Goal: Navigation & Orientation: Find specific page/section

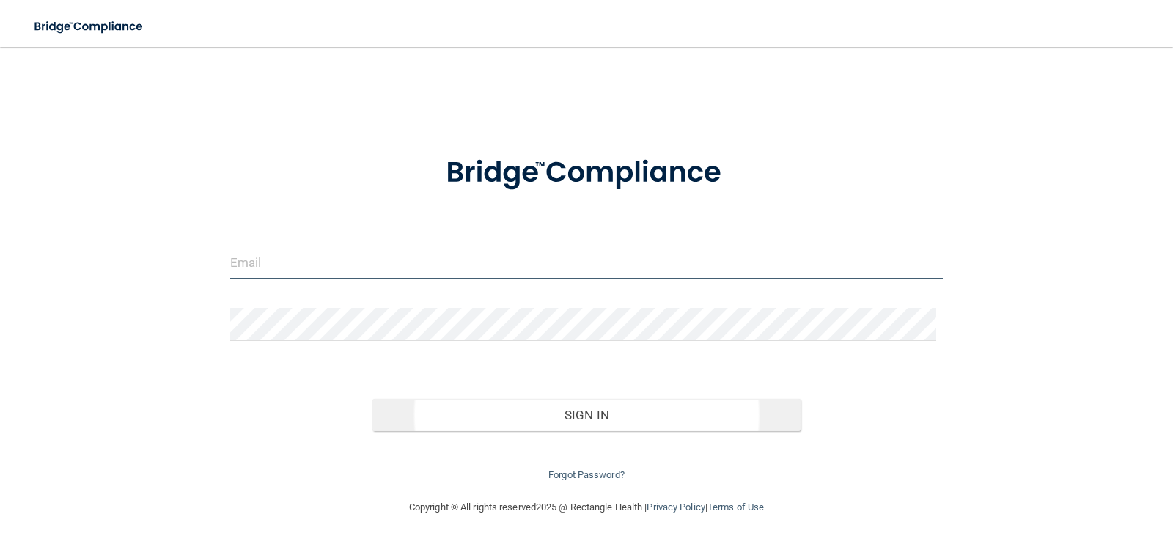
type input "[PERSON_NAME][EMAIL_ADDRESS][DOMAIN_NAME]"
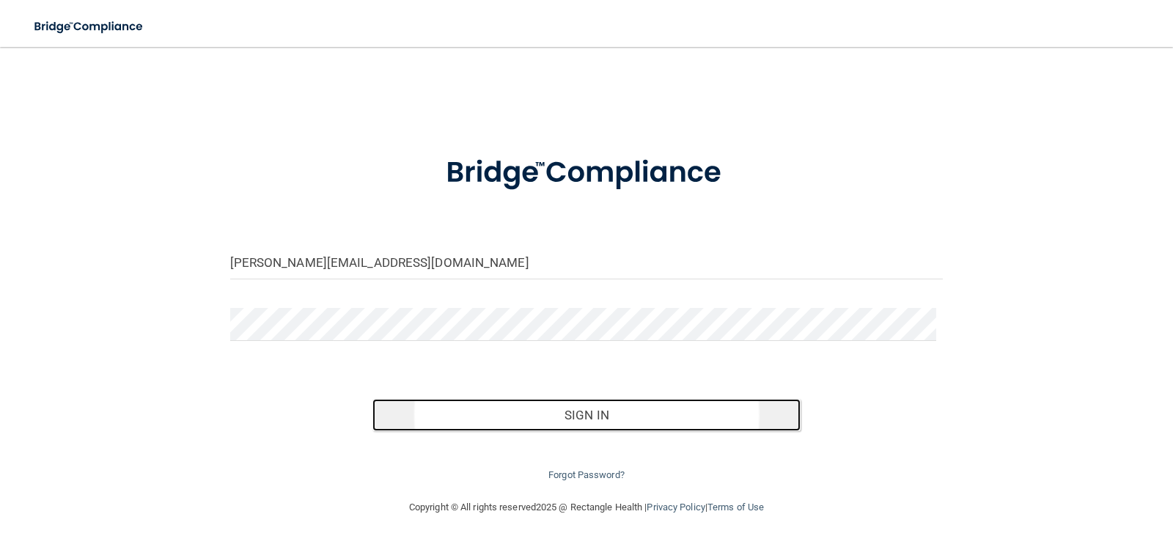
click at [582, 409] on button "Sign In" at bounding box center [586, 415] width 428 height 32
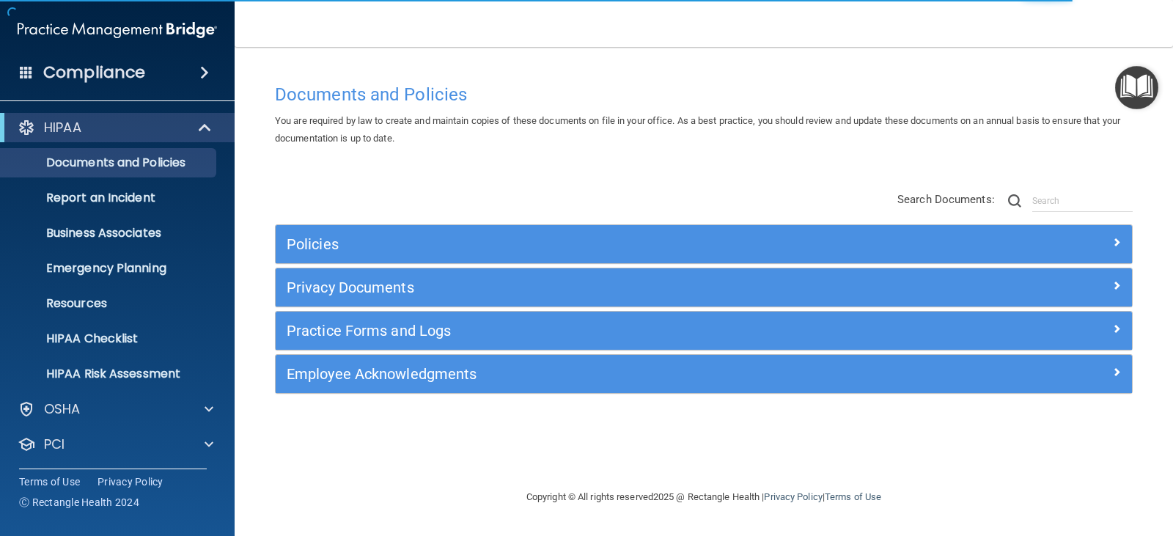
scroll to position [73, 0]
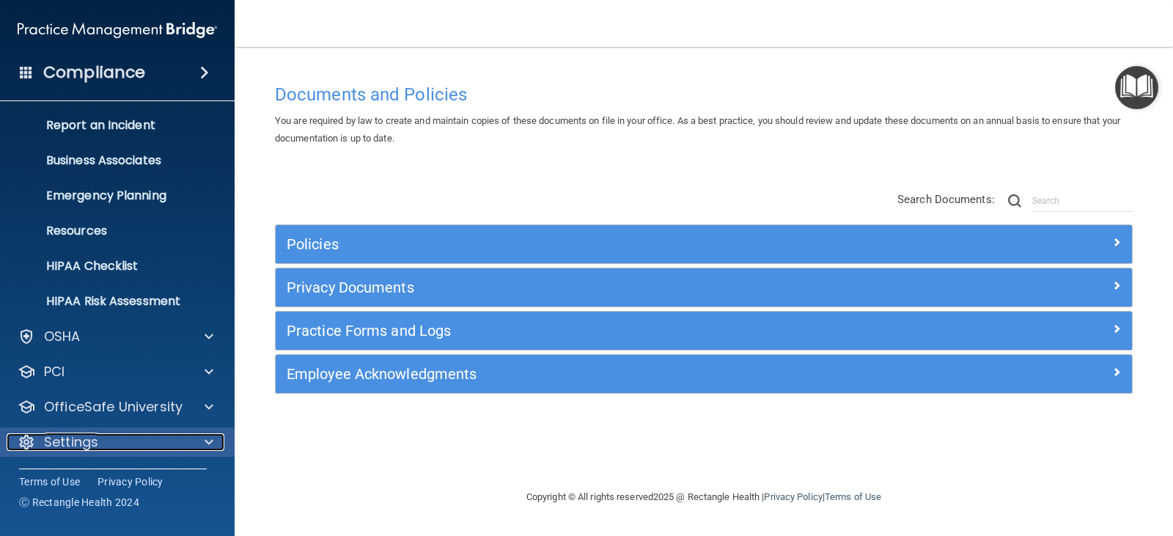
click at [210, 441] on span at bounding box center [209, 442] width 9 height 18
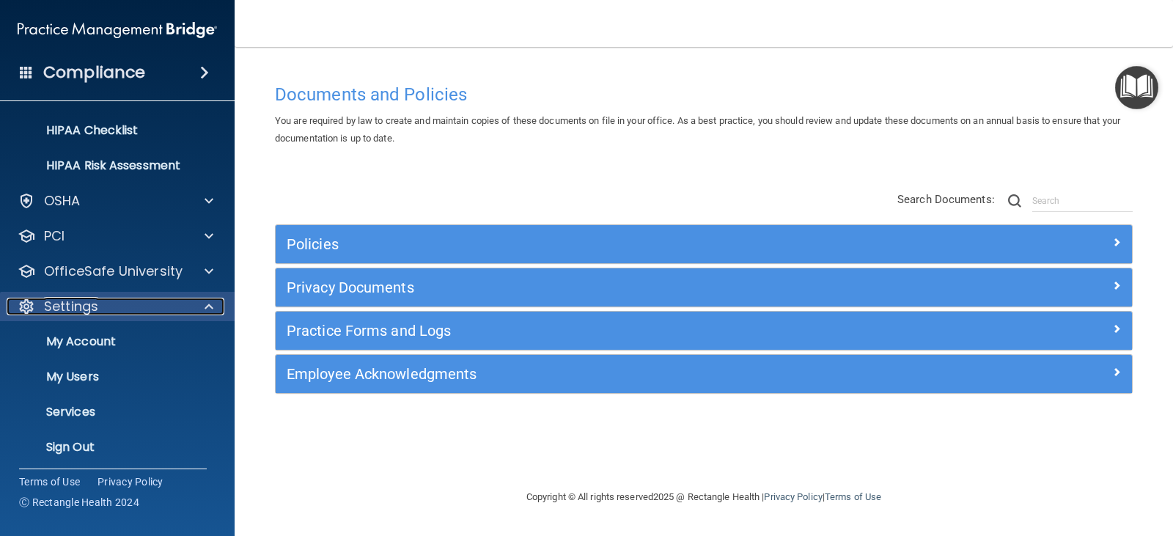
scroll to position [213, 0]
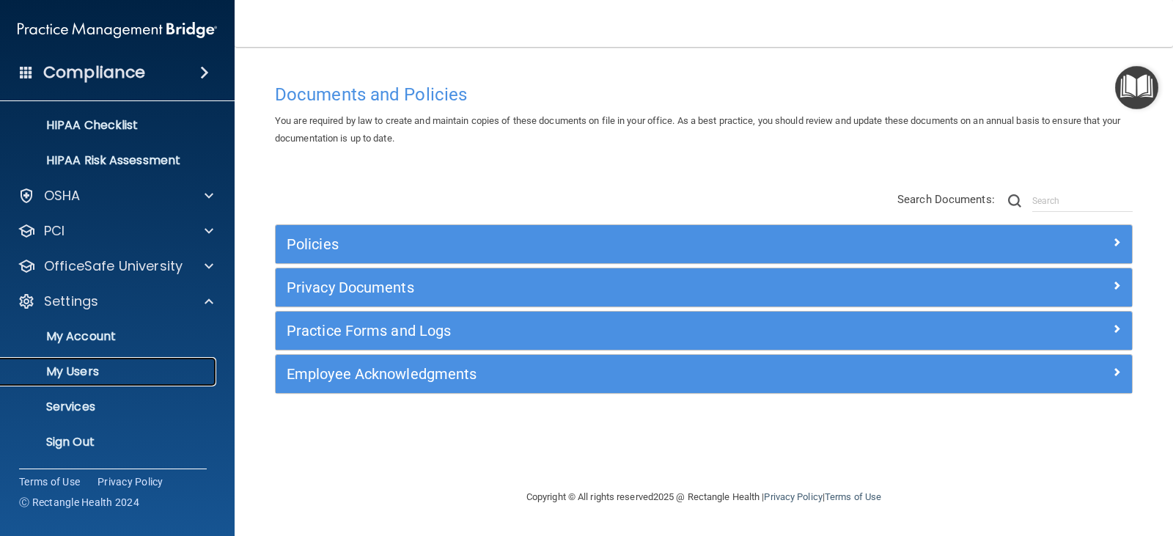
click at [92, 372] on p "My Users" at bounding box center [110, 371] width 200 height 15
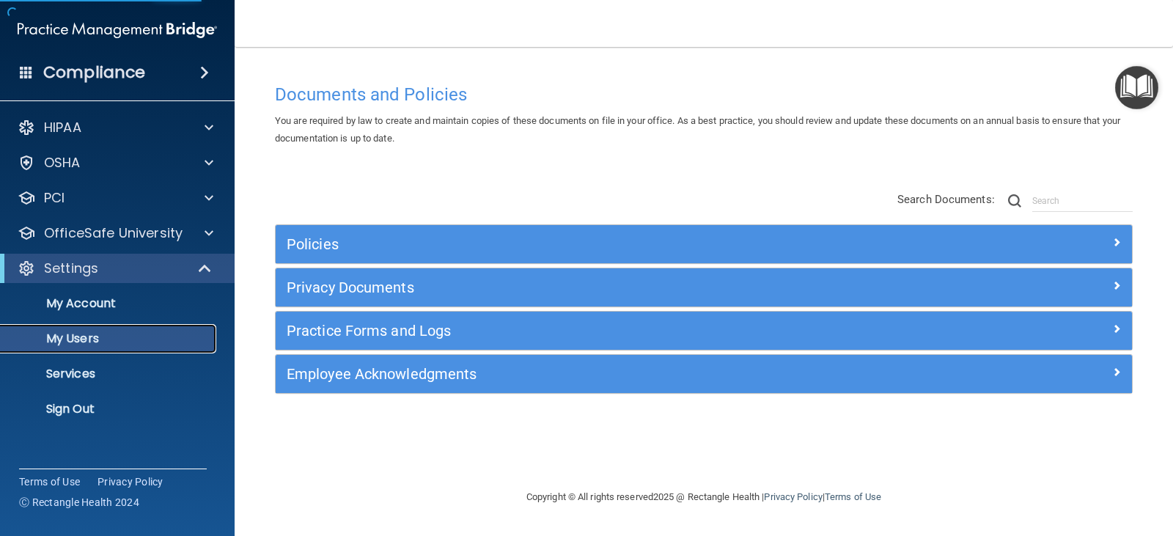
select select "20"
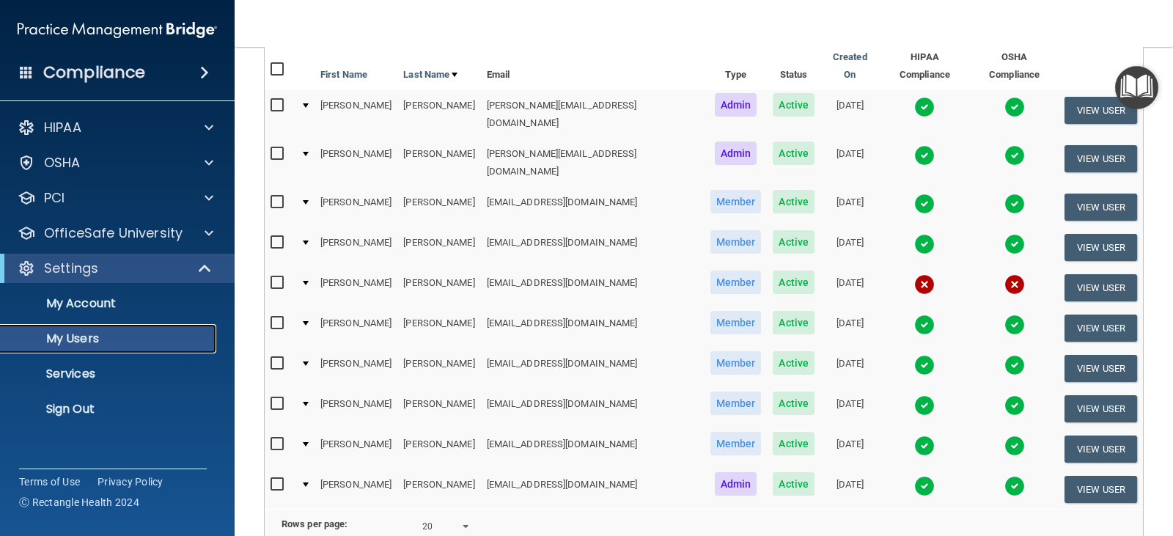
scroll to position [73, 0]
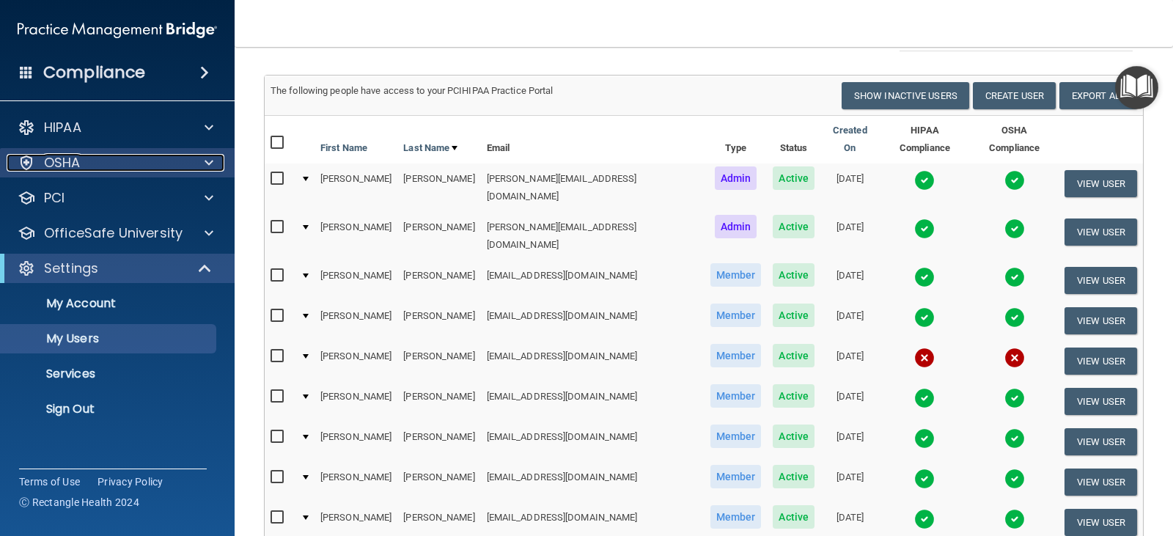
click at [205, 163] on span at bounding box center [209, 163] width 9 height 18
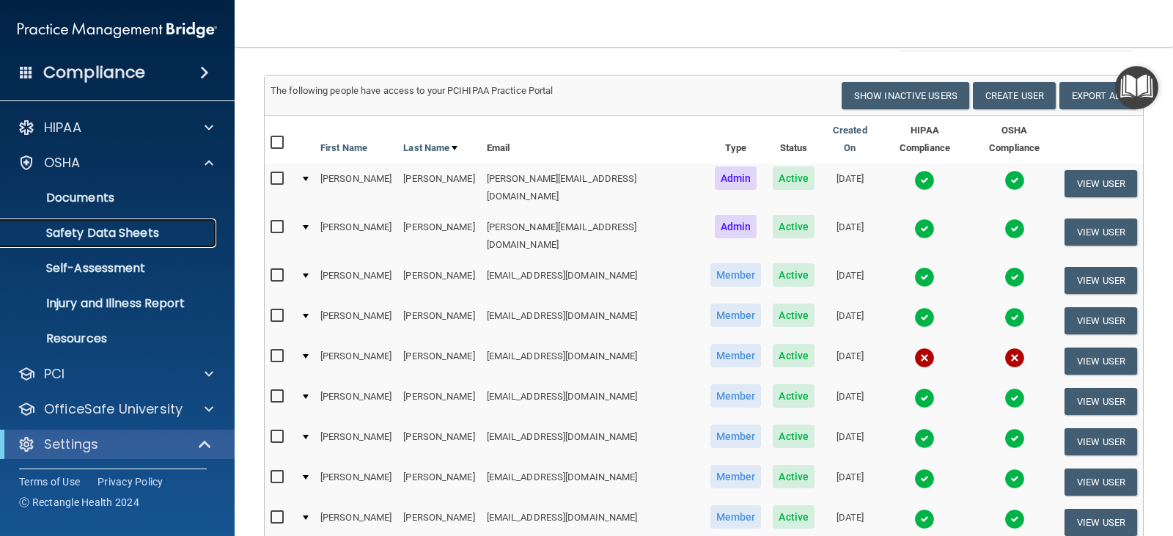
click at [128, 230] on p "Safety Data Sheets" at bounding box center [110, 233] width 200 height 15
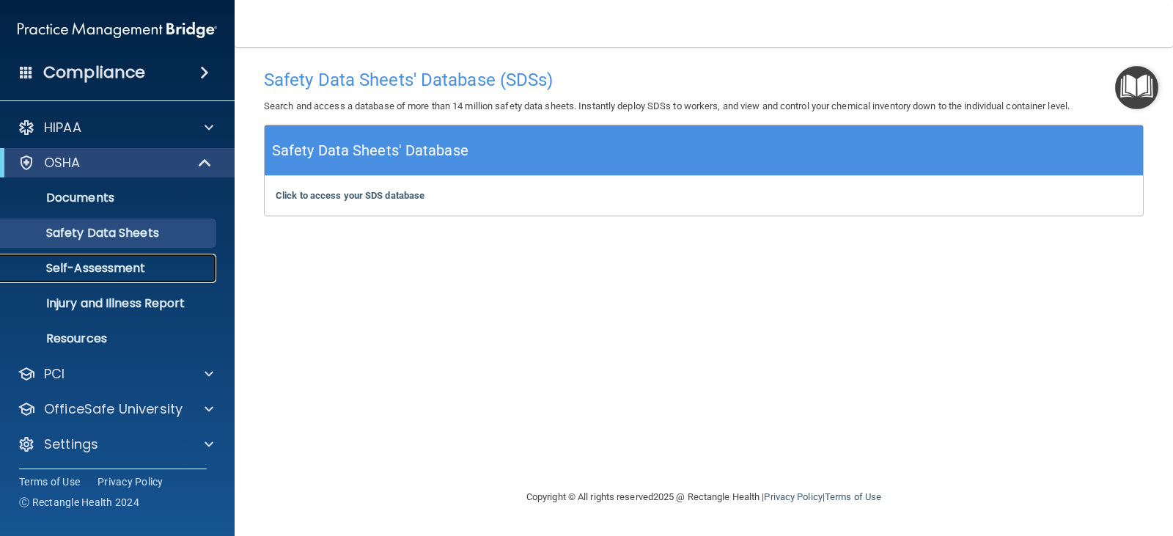
click at [125, 265] on p "Self-Assessment" at bounding box center [110, 268] width 200 height 15
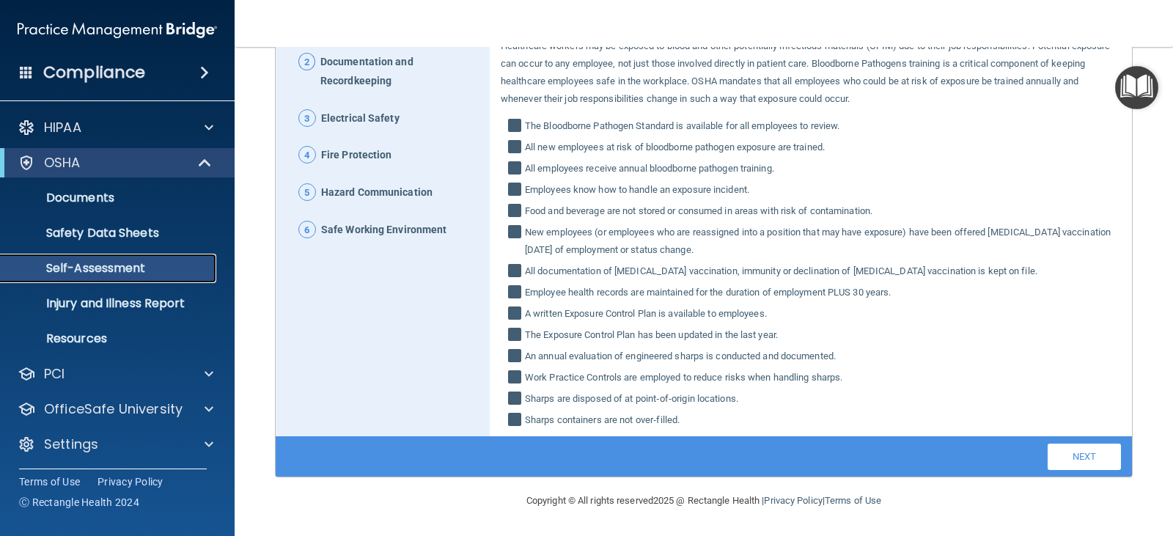
scroll to position [2, 0]
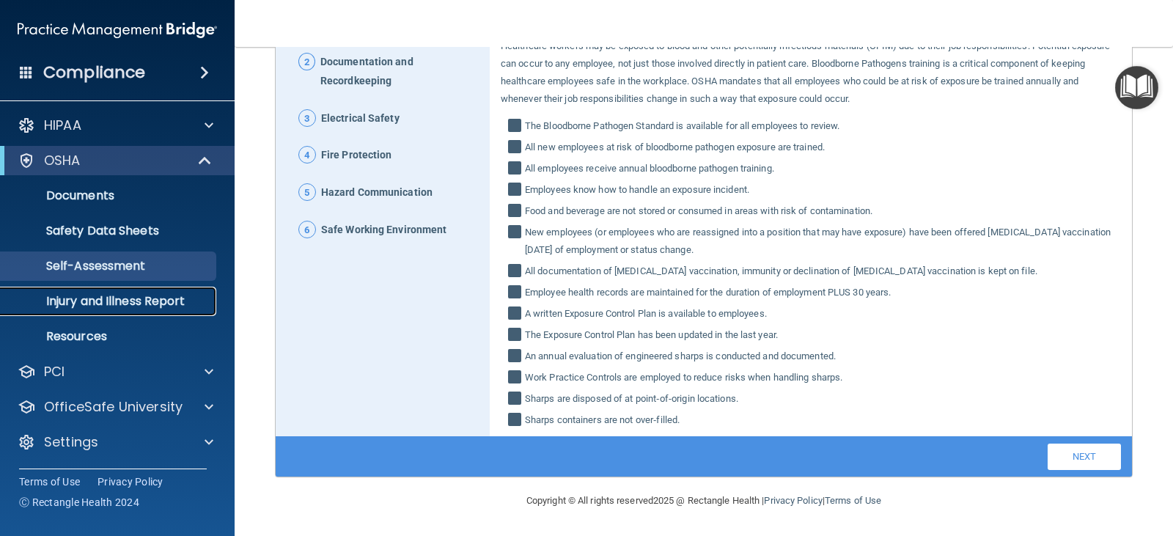
click at [128, 300] on p "Injury and Illness Report" at bounding box center [110, 301] width 200 height 15
